Goal: Information Seeking & Learning: Learn about a topic

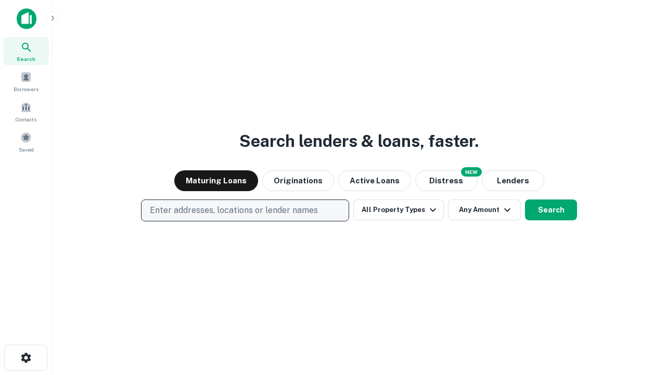
click at [245, 210] on p "Enter addresses, locations or lender names" at bounding box center [234, 210] width 168 height 12
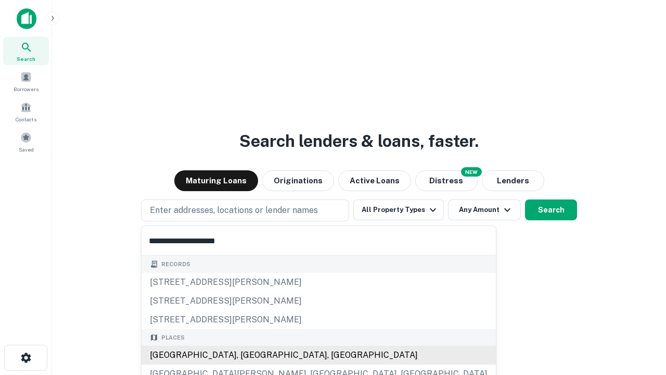
click at [249, 355] on div "[GEOGRAPHIC_DATA], [GEOGRAPHIC_DATA], [GEOGRAPHIC_DATA]" at bounding box center [319, 354] width 354 height 19
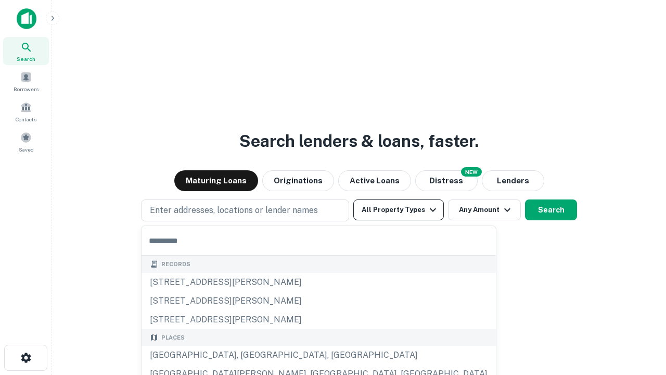
click at [399, 210] on button "All Property Types" at bounding box center [398, 209] width 91 height 21
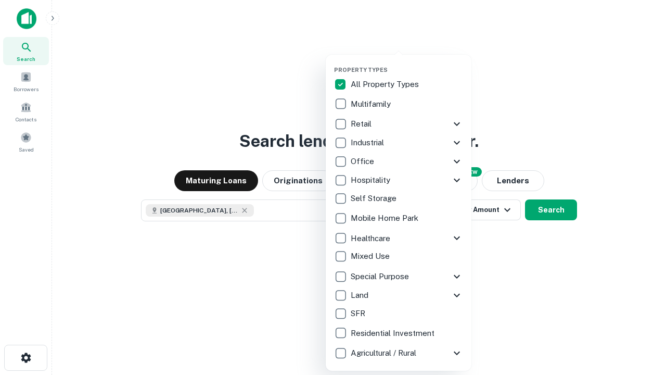
click at [407, 63] on button "button" at bounding box center [407, 63] width 146 height 1
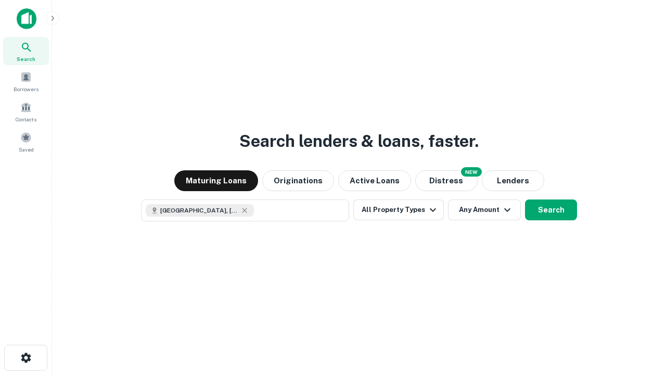
scroll to position [17, 0]
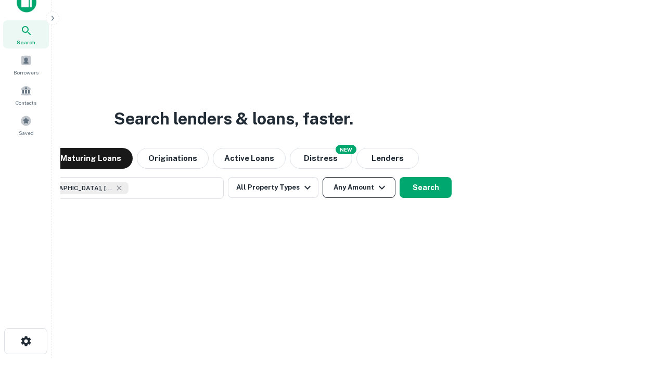
click at [323, 177] on button "Any Amount" at bounding box center [359, 187] width 73 height 21
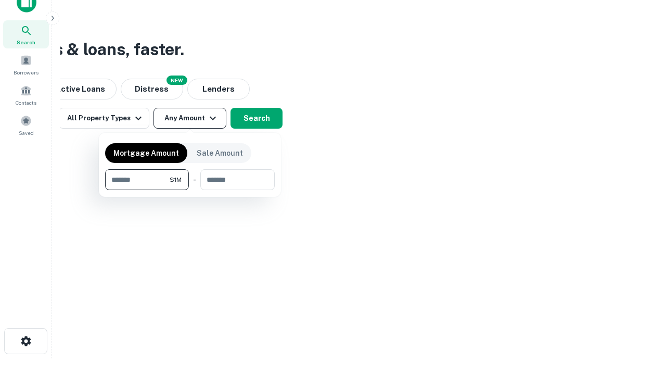
type input "*******"
click at [190, 190] on button "button" at bounding box center [190, 190] width 170 height 1
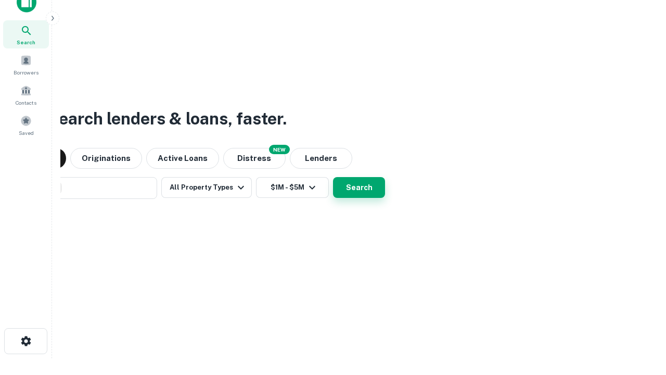
click at [333, 177] on button "Search" at bounding box center [359, 187] width 52 height 21
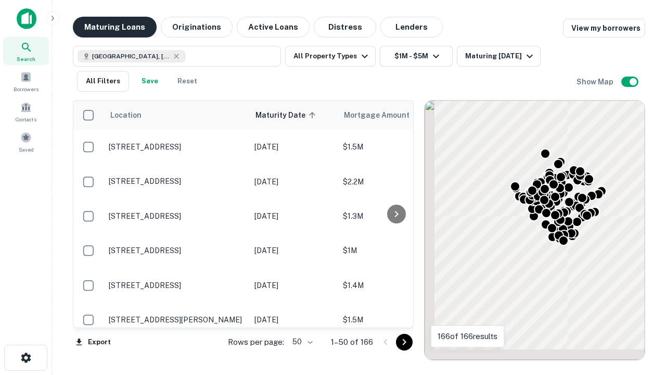
click at [114, 27] on button "Maturing Loans" at bounding box center [115, 27] width 84 height 21
